Goal: Find specific page/section: Find specific page/section

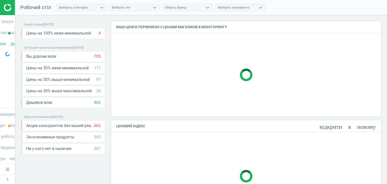
scroll to position [102, 273]
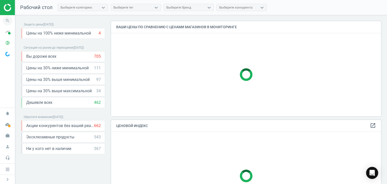
click at [7, 21] on icon "search" at bounding box center [8, 21] width 10 height 10
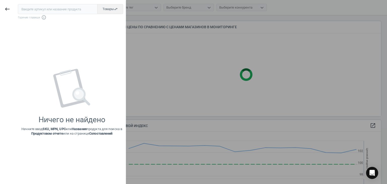
scroll to position [124, 273]
click at [36, 9] on input "text" at bounding box center [58, 9] width 80 height 10
paste input "605811"
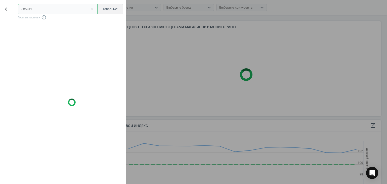
type input "605811"
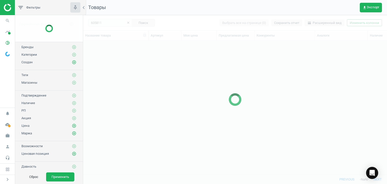
scroll to position [126, 299]
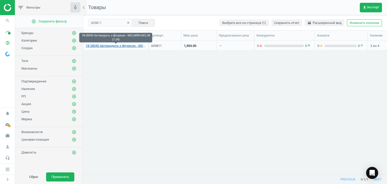
click at [126, 46] on link "18-28040 Автомодель з фігуркою - MCLAREN MCL38 (1:24)" at bounding box center [116, 46] width 60 height 5
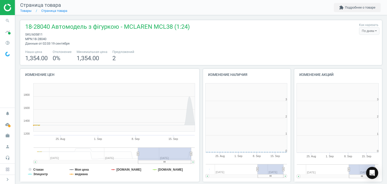
scroll to position [108, 94]
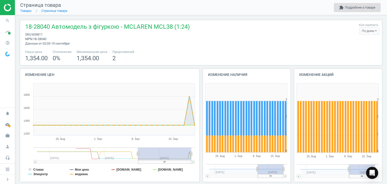
click at [350, 8] on button "extension Подробнее о товаре" at bounding box center [356, 7] width 47 height 9
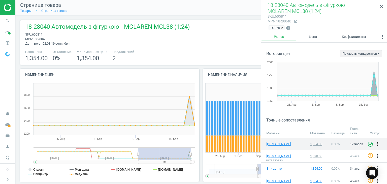
click at [375, 143] on icon "more_vert" at bounding box center [377, 144] width 6 height 6
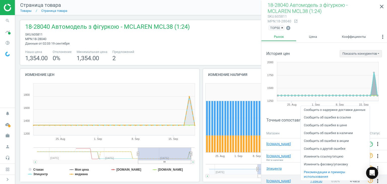
click at [375, 179] on icon "more_vert" at bounding box center [377, 181] width 6 height 6
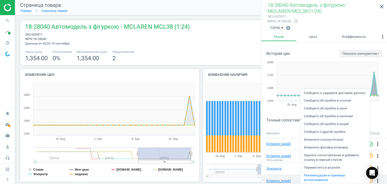
click at [375, 179] on icon "more_vert" at bounding box center [377, 181] width 6 height 6
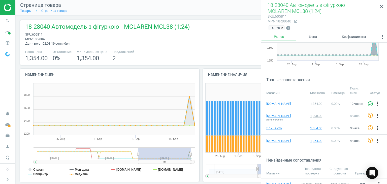
scroll to position [46, 0]
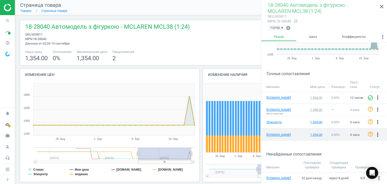
click at [374, 133] on icon "more_vert" at bounding box center [377, 134] width 6 height 6
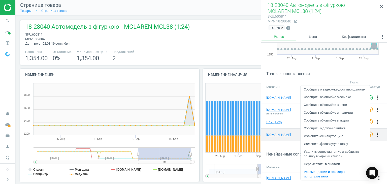
click at [374, 133] on icon "more_vert" at bounding box center [377, 134] width 6 height 6
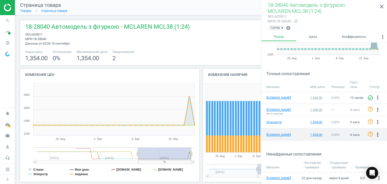
click at [375, 132] on icon "more_vert" at bounding box center [377, 134] width 6 height 6
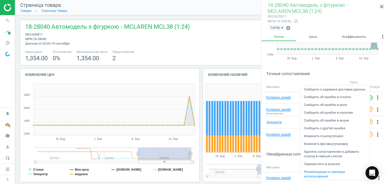
click at [372, 173] on icon "Open Intercom Messenger" at bounding box center [372, 172] width 6 height 7
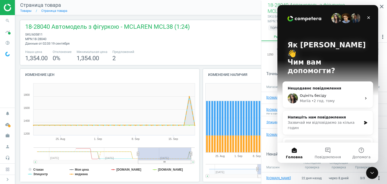
scroll to position [0, 0]
click at [326, 115] on div "Напишіть нам повідомлення" at bounding box center [324, 117] width 74 height 5
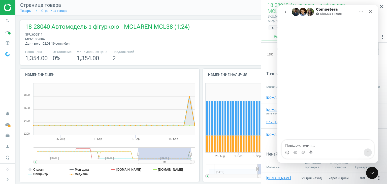
click at [284, 12] on icon "go back" at bounding box center [285, 12] width 4 height 4
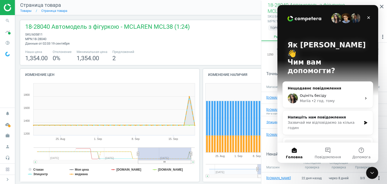
click at [307, 93] on span "Оцініть бесіду" at bounding box center [312, 95] width 26 height 4
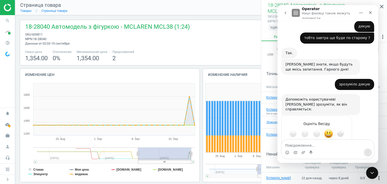
scroll to position [161, 0]
click at [370, 12] on icon "Закрити" at bounding box center [370, 12] width 3 height 3
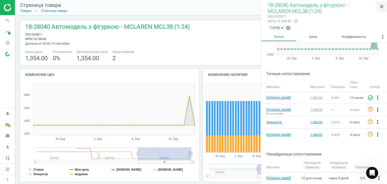
scroll to position [161, 0]
click at [381, 7] on icon "close" at bounding box center [381, 7] width 6 height 6
